Goal: Task Accomplishment & Management: Manage account settings

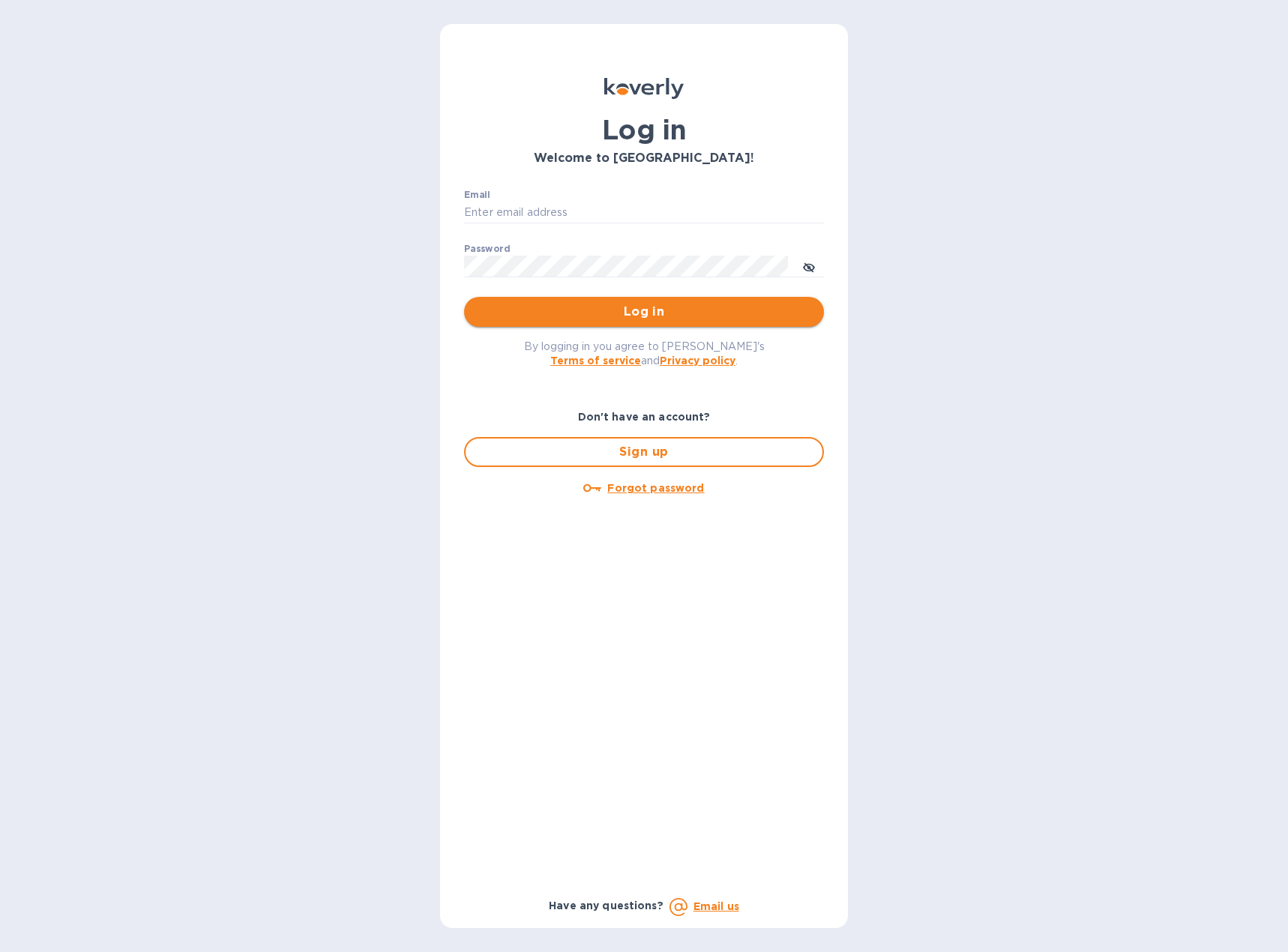
type input "[EMAIL_ADDRESS][DOMAIN_NAME]"
click at [633, 307] on span "Log in" at bounding box center [644, 311] width 336 height 18
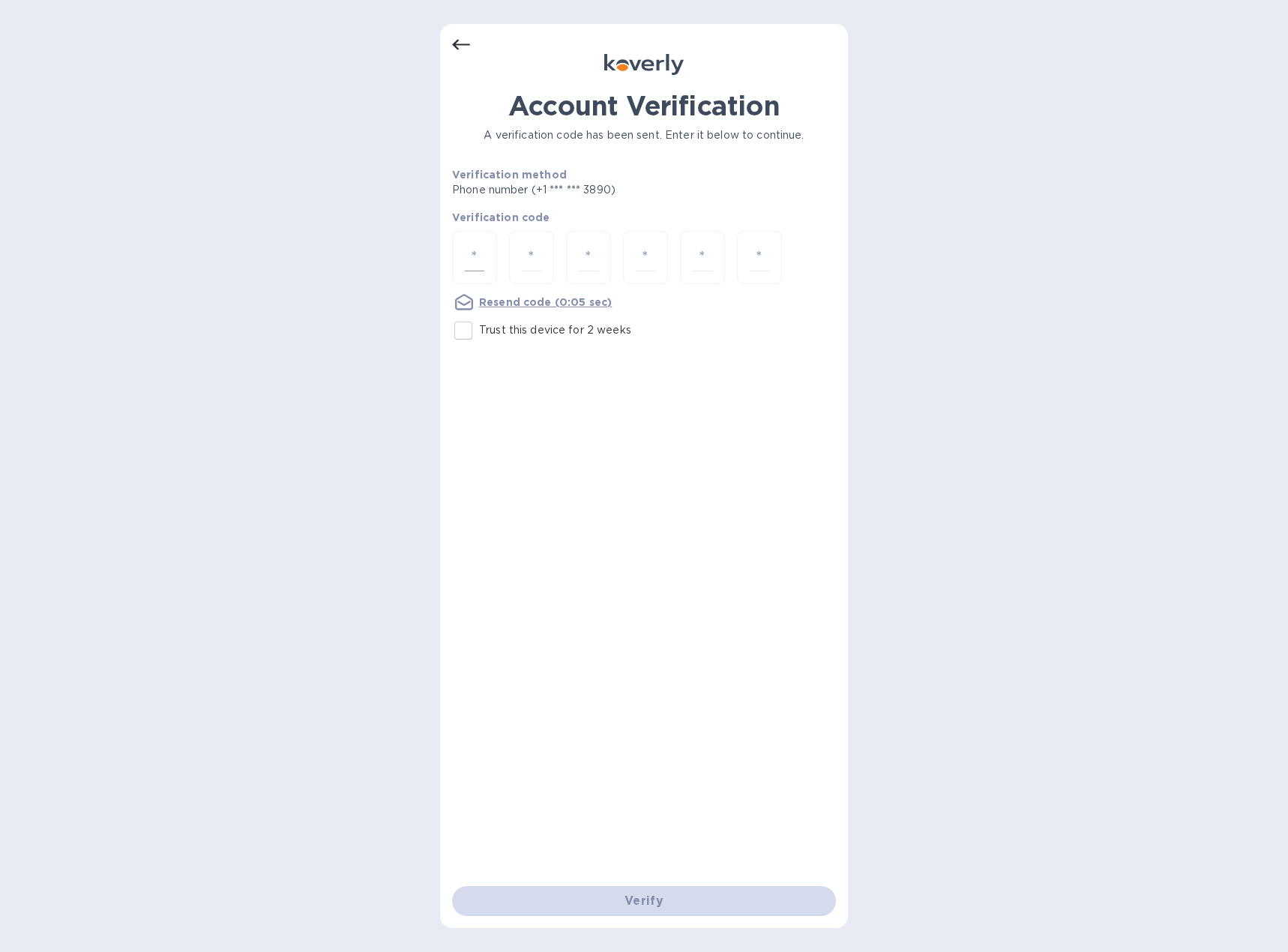
click at [462, 253] on div at bounding box center [475, 257] width 45 height 53
type input "3"
type input "9"
type input "4"
type input "2"
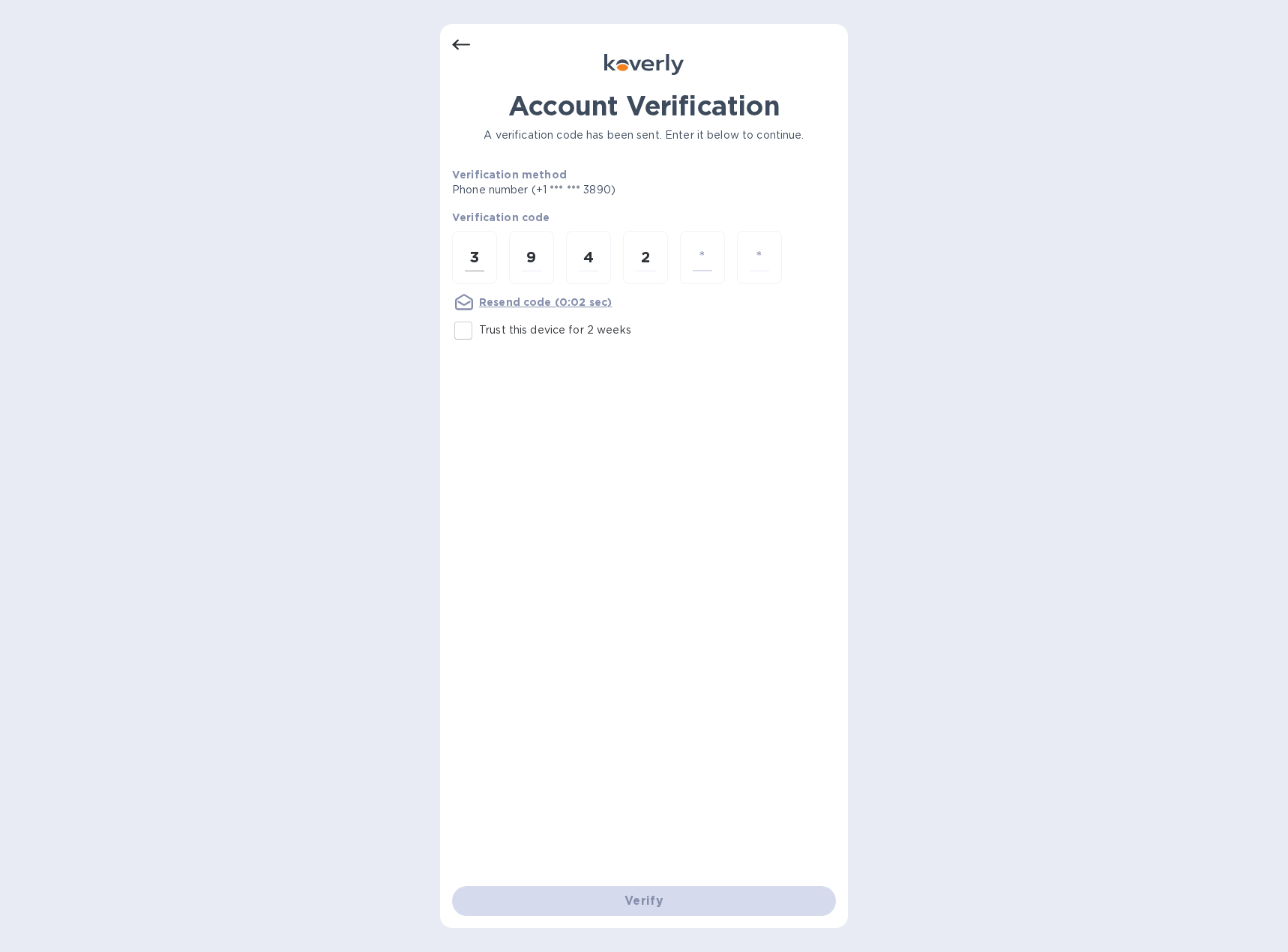
type input "4"
type input "9"
type input "2"
type input "4"
drag, startPoint x: 469, startPoint y: 259, endPoint x: 811, endPoint y: 262, distance: 342.0
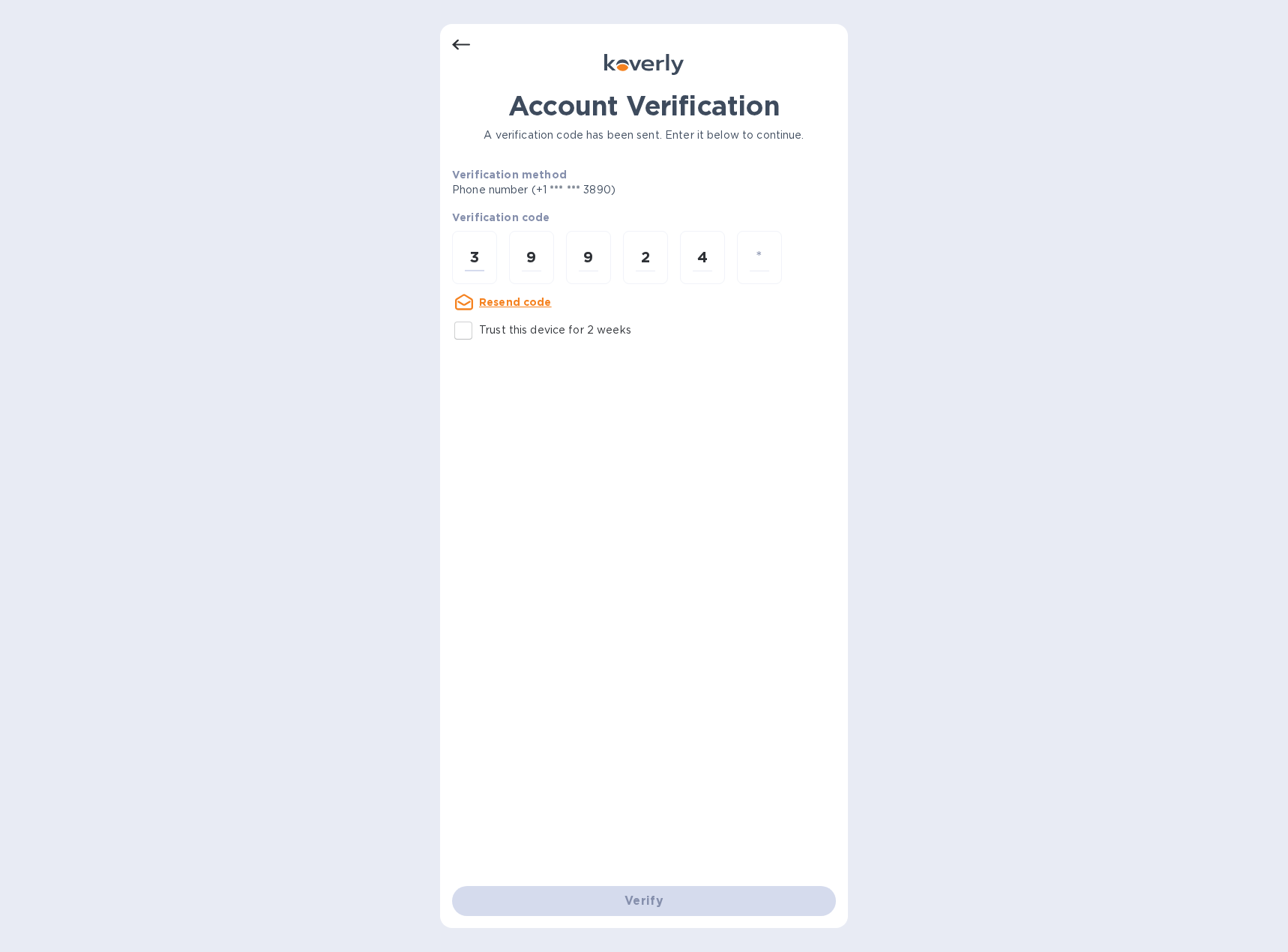
click at [811, 262] on div "3 9 9 2 4" at bounding box center [644, 258] width 384 height 56
click at [600, 258] on div "9" at bounding box center [589, 257] width 45 height 53
type input "4"
type input "9"
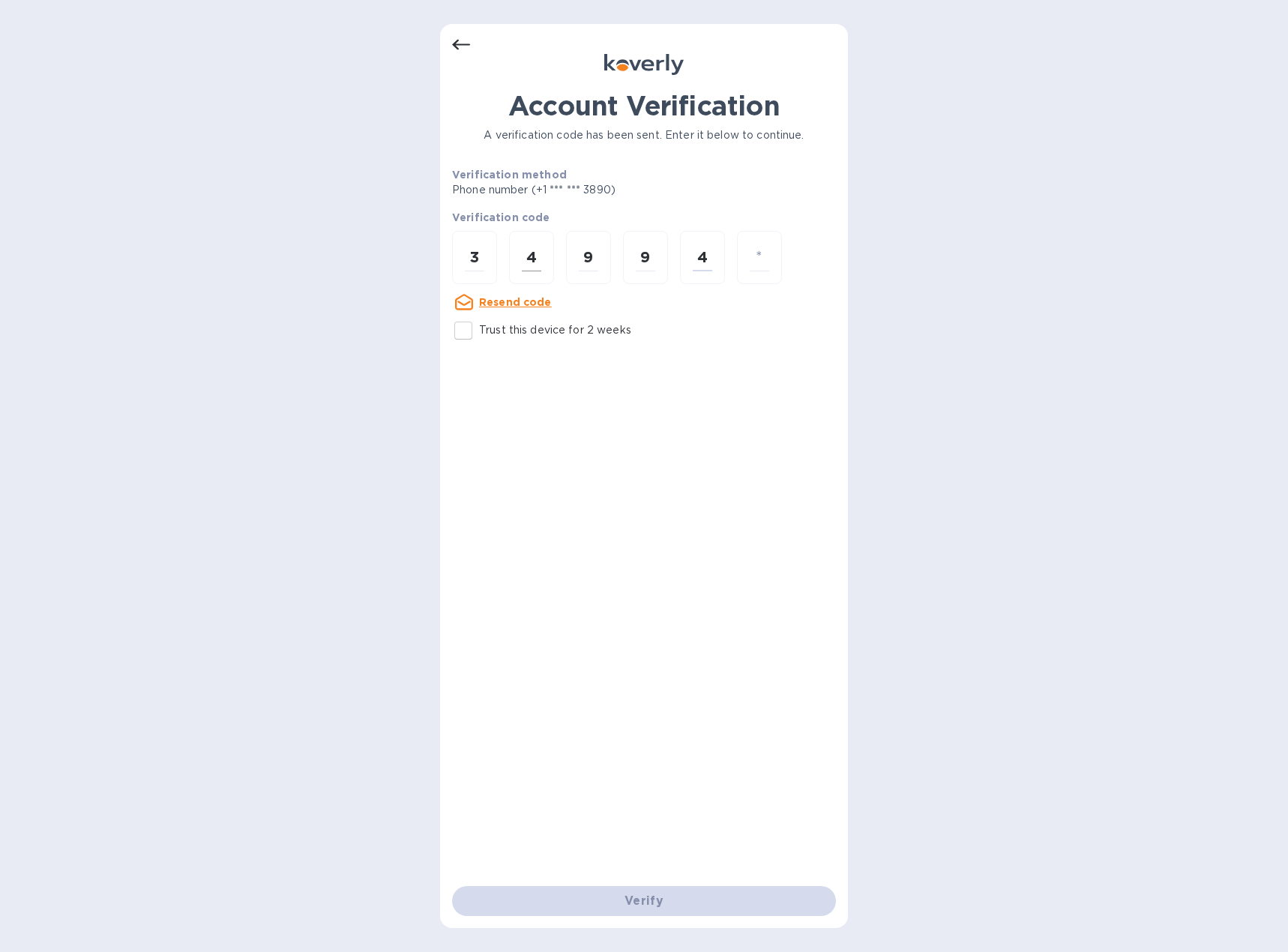
click at [542, 257] on div "4" at bounding box center [532, 257] width 45 height 53
drag, startPoint x: 472, startPoint y: 251, endPoint x: 742, endPoint y: 261, distance: 270.2
click at [742, 261] on div "9 9 9 4" at bounding box center [644, 258] width 384 height 56
type input "3"
type input "9"
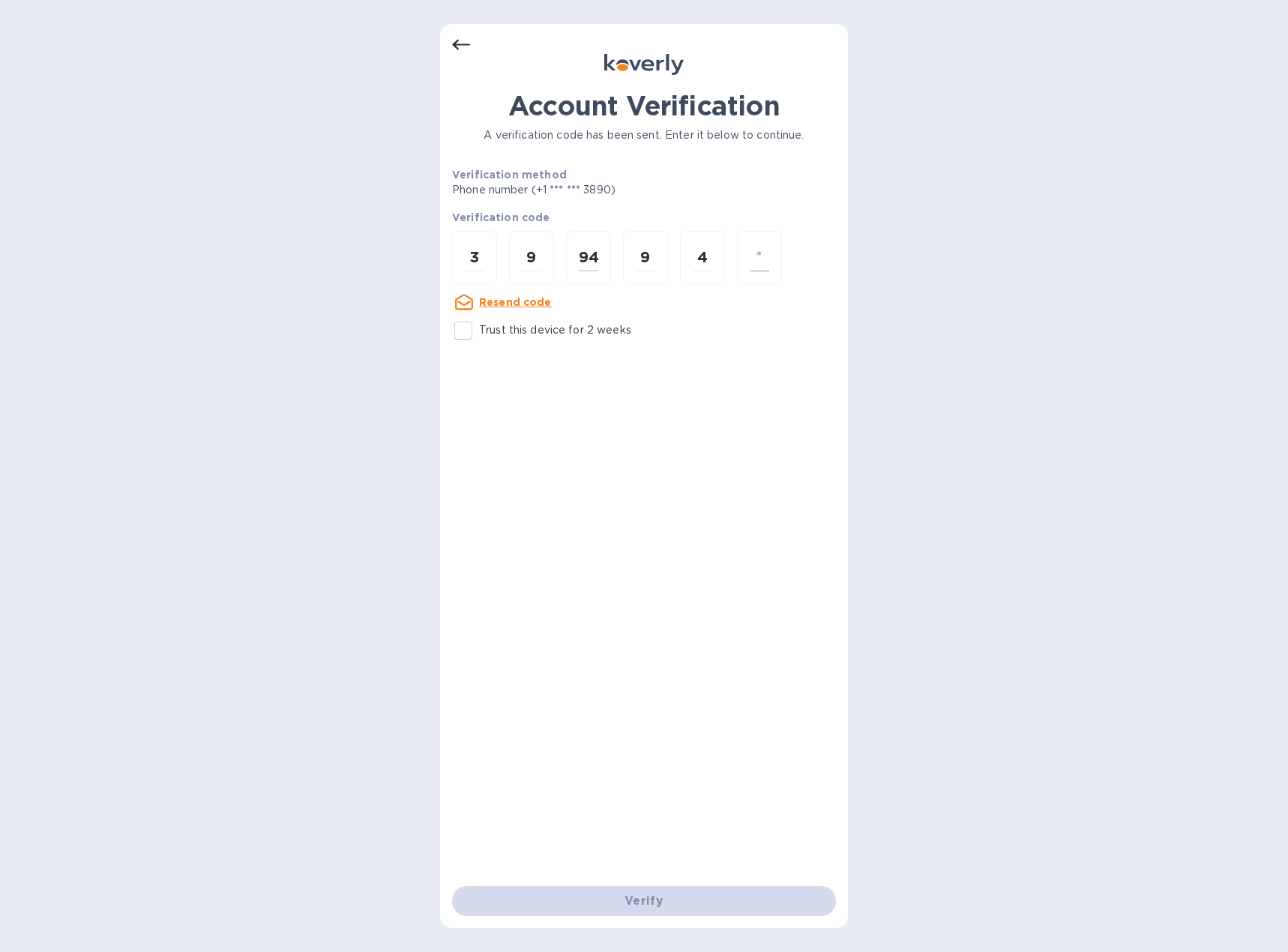
type input "4"
type input "9"
type input "2"
type input "4"
